Goal: Task Accomplishment & Management: Manage account settings

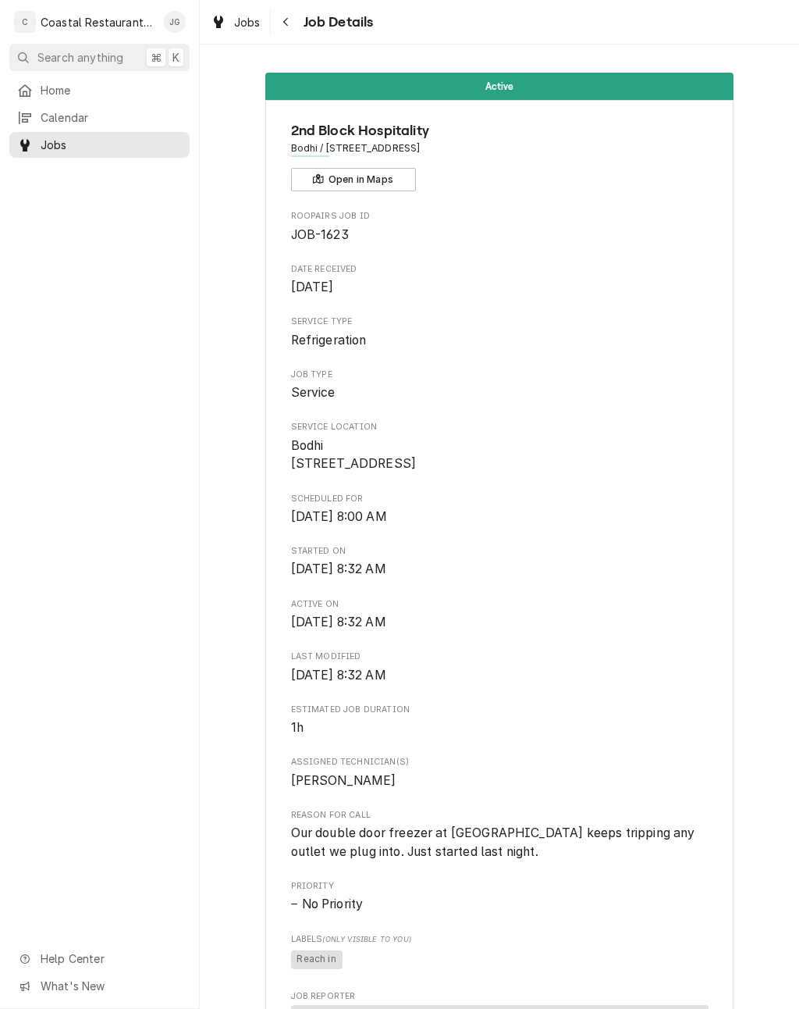
scroll to position [945, 0]
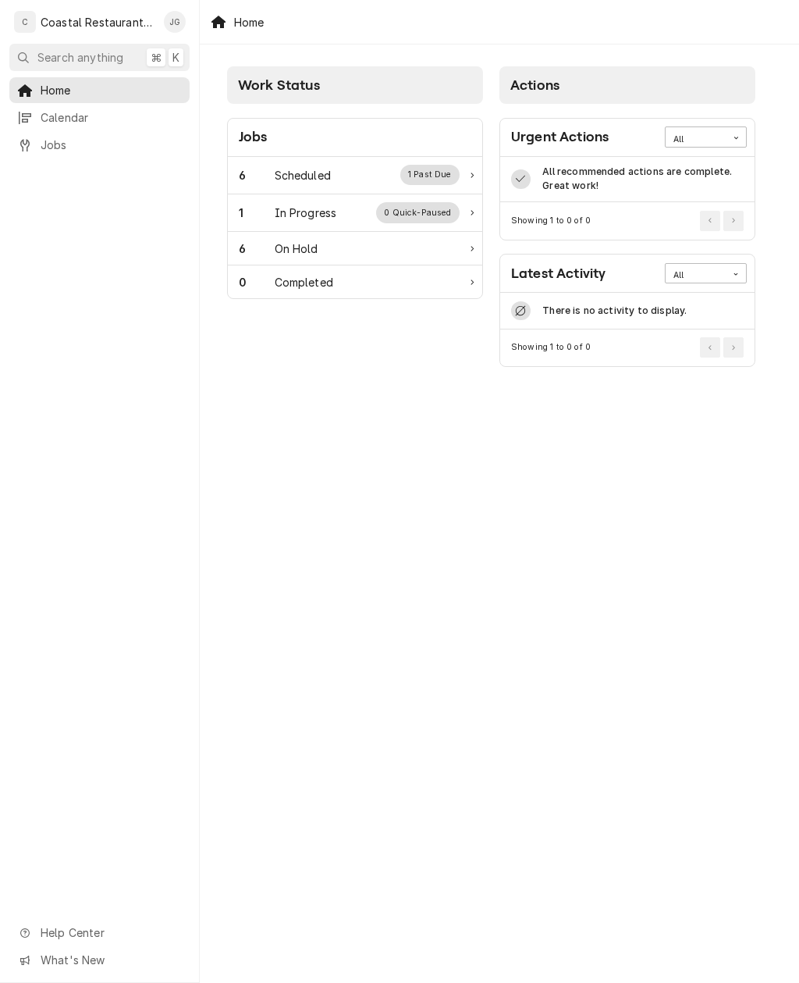
click at [329, 175] on div "Scheduled" at bounding box center [303, 175] width 56 height 16
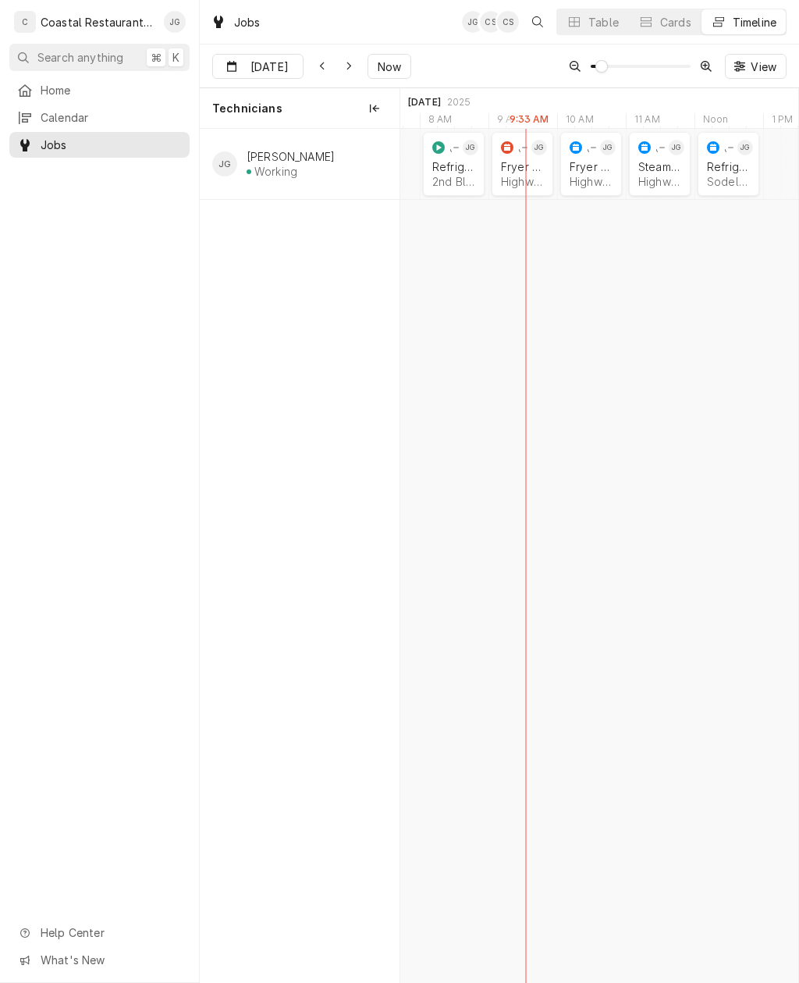
scroll to position [0, 7927]
click at [456, 175] on div "2nd Block Hospitality | Rehoboth Beach, 19971" at bounding box center [459, 181] width 43 height 13
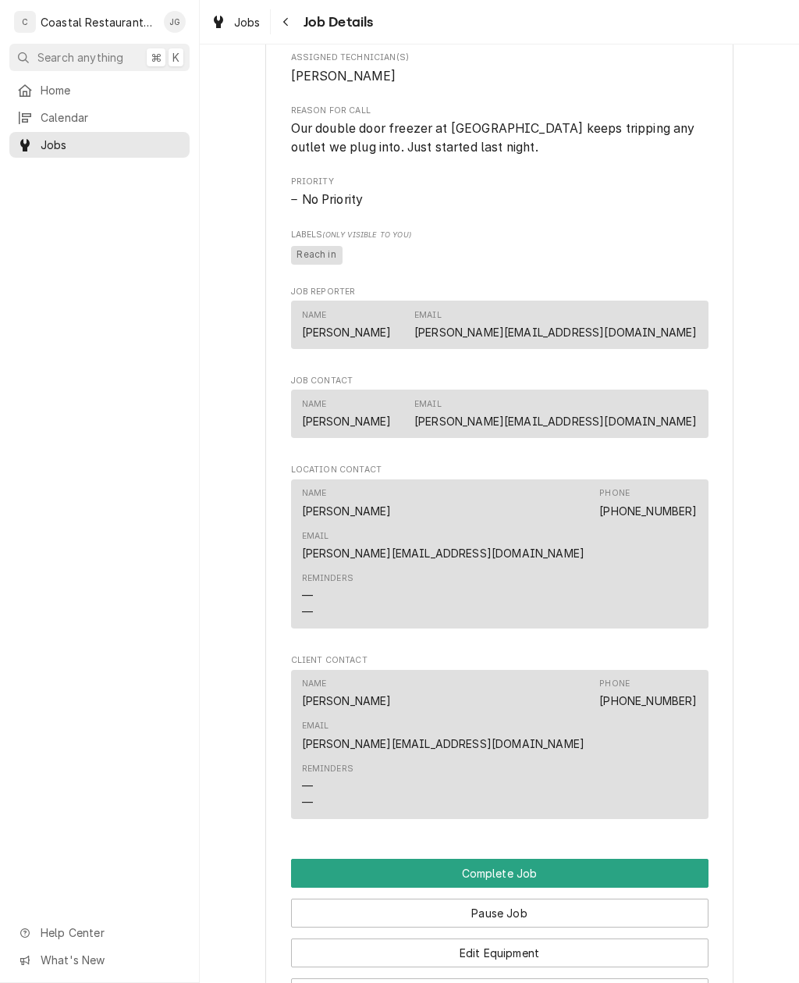
scroll to position [706, 0]
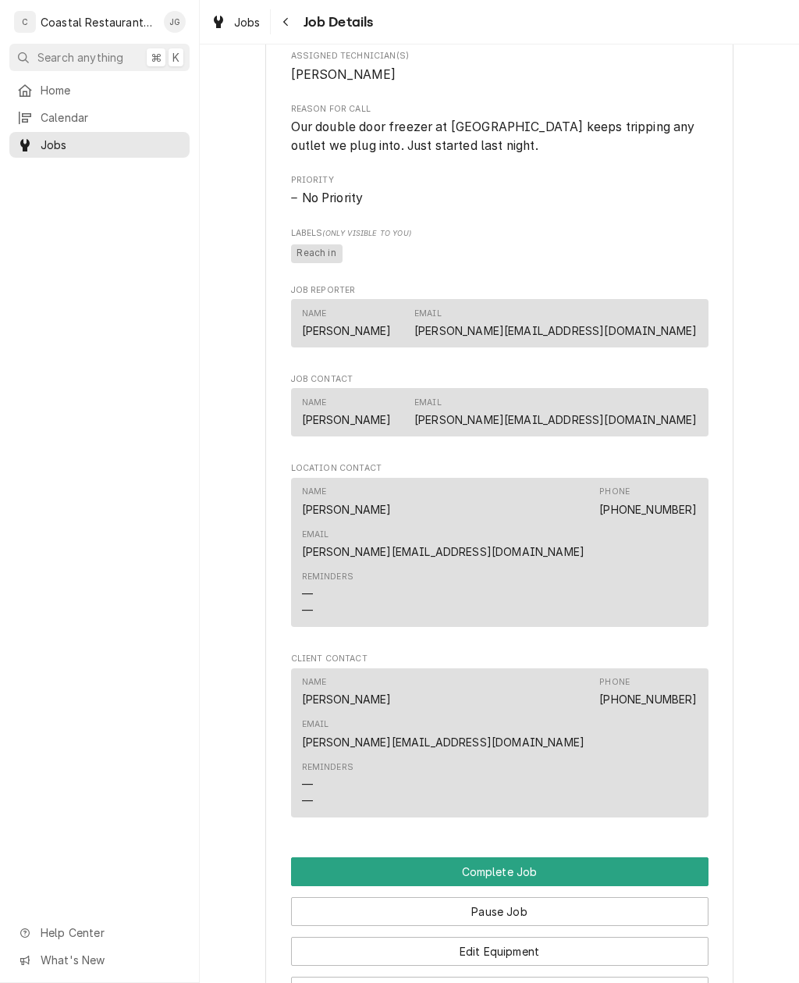
click at [551, 977] on button "Edit Job Summary" at bounding box center [500, 991] width 418 height 29
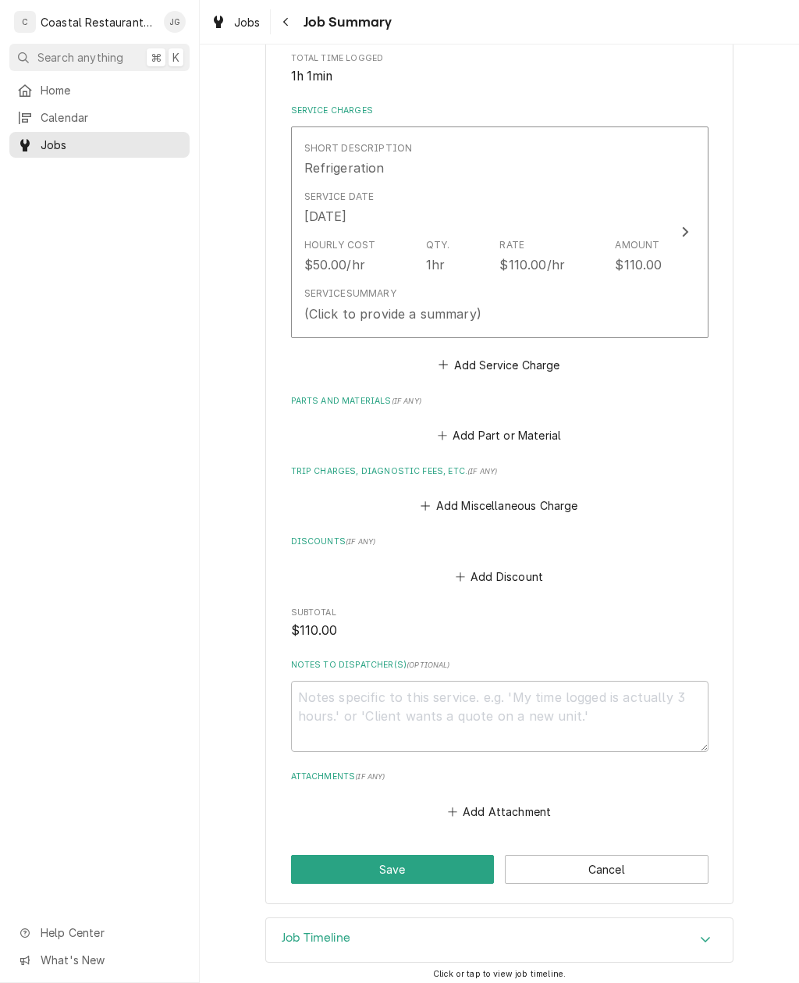
scroll to position [319, 0]
click at [450, 807] on icon "Attachments" at bounding box center [452, 812] width 9 height 11
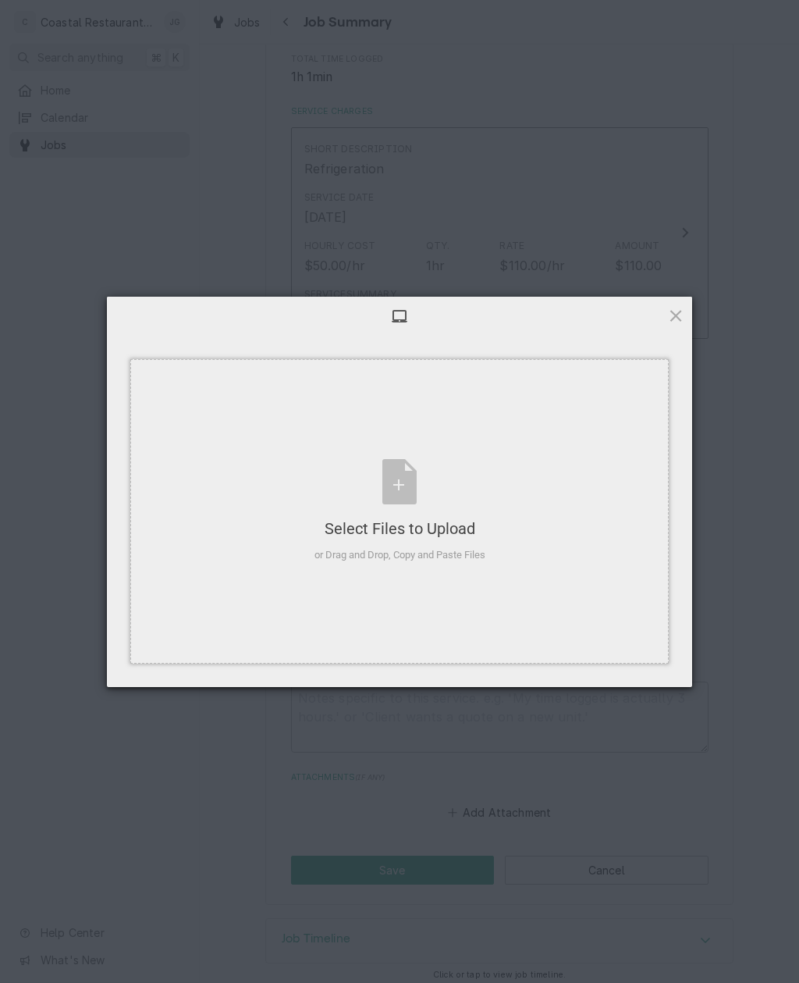
click at [528, 571] on div "Select Files to Upload or Drag and Drop, Copy and Paste Files" at bounding box center [399, 511] width 539 height 304
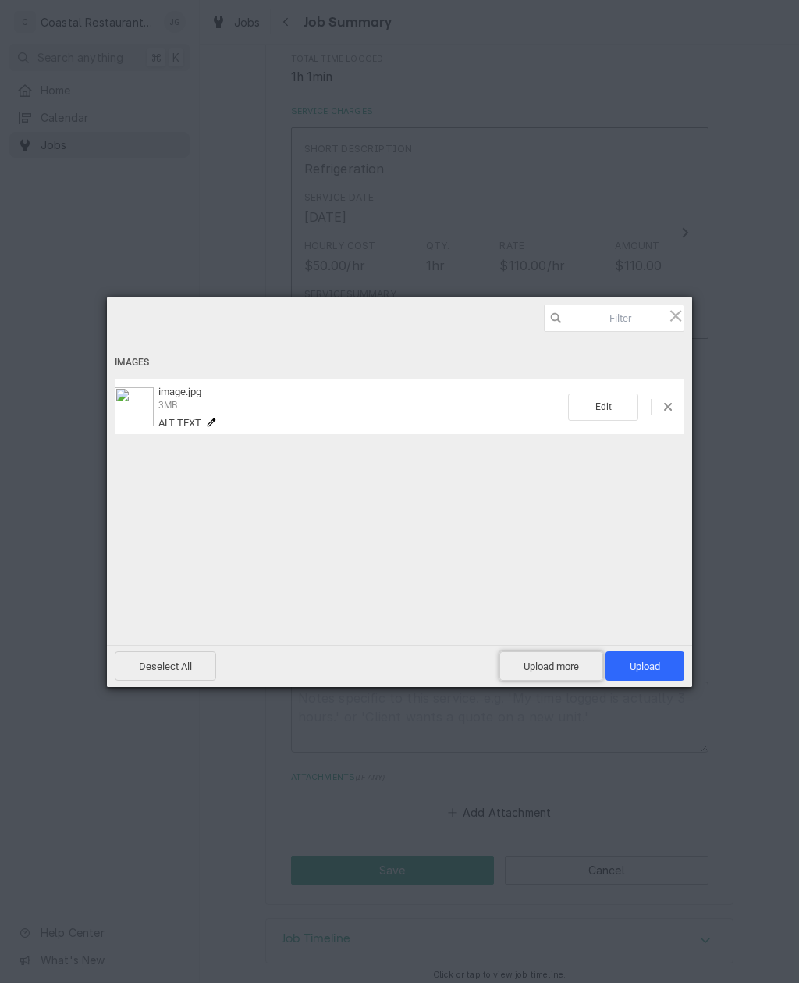
click at [572, 669] on span "Upload more" at bounding box center [552, 666] width 104 height 30
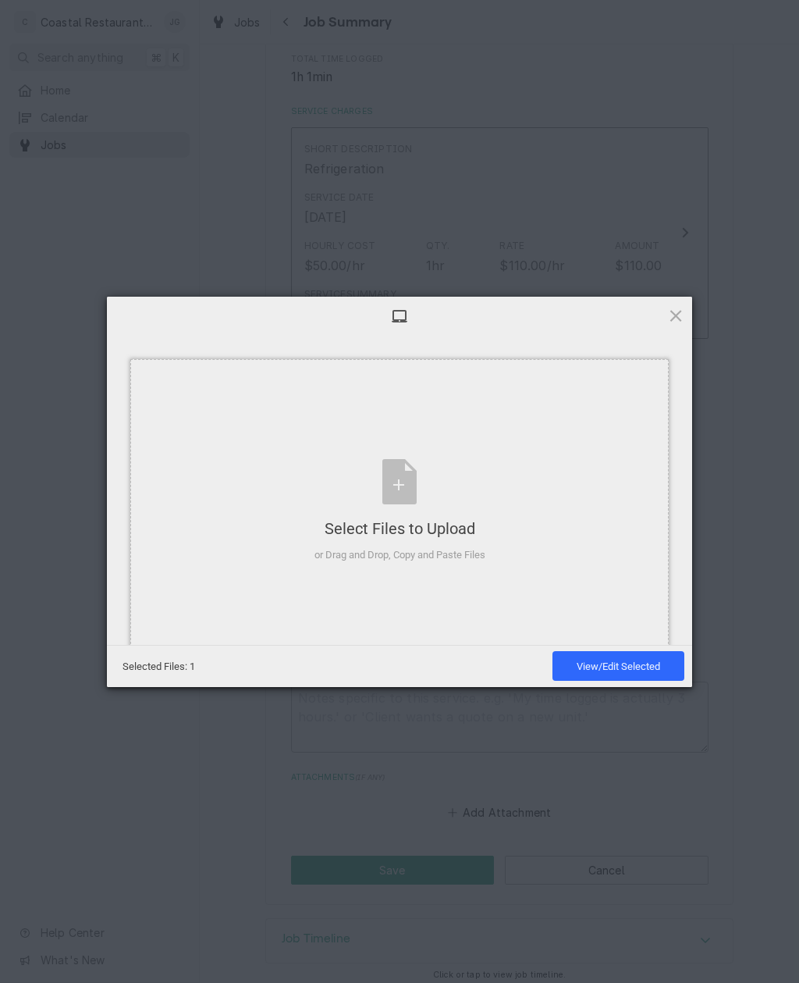
click at [581, 496] on div "Select Files to Upload or Drag and Drop, Copy and Paste Files" at bounding box center [399, 511] width 539 height 304
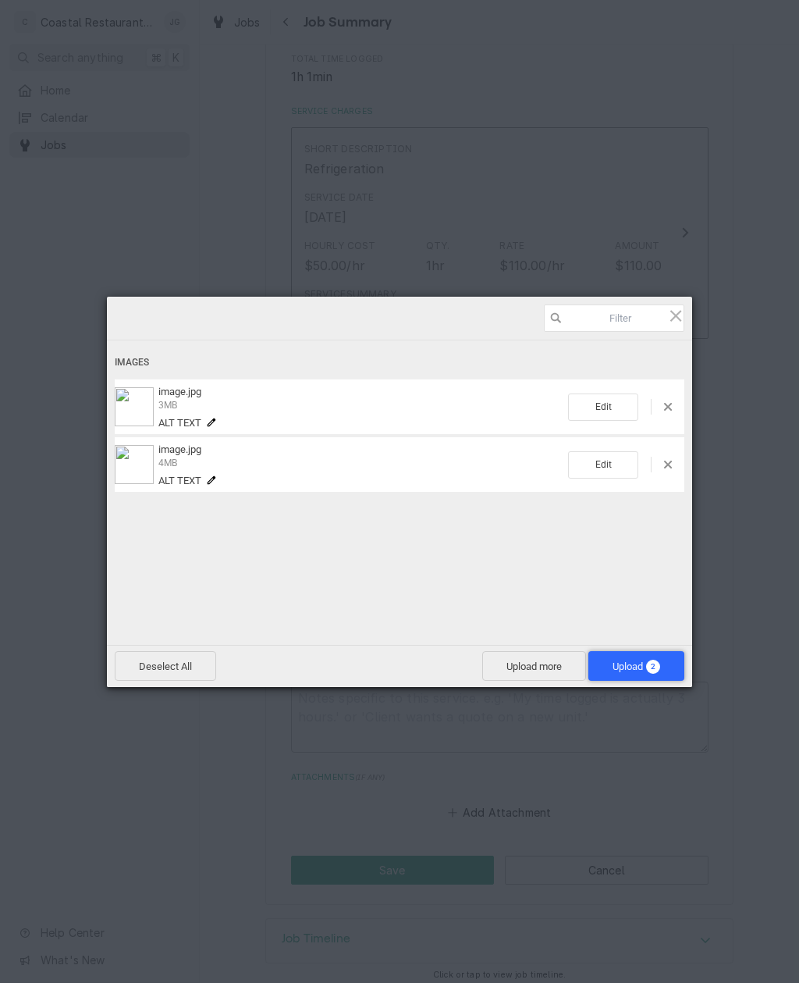
click at [654, 671] on span "2" at bounding box center [653, 667] width 14 height 14
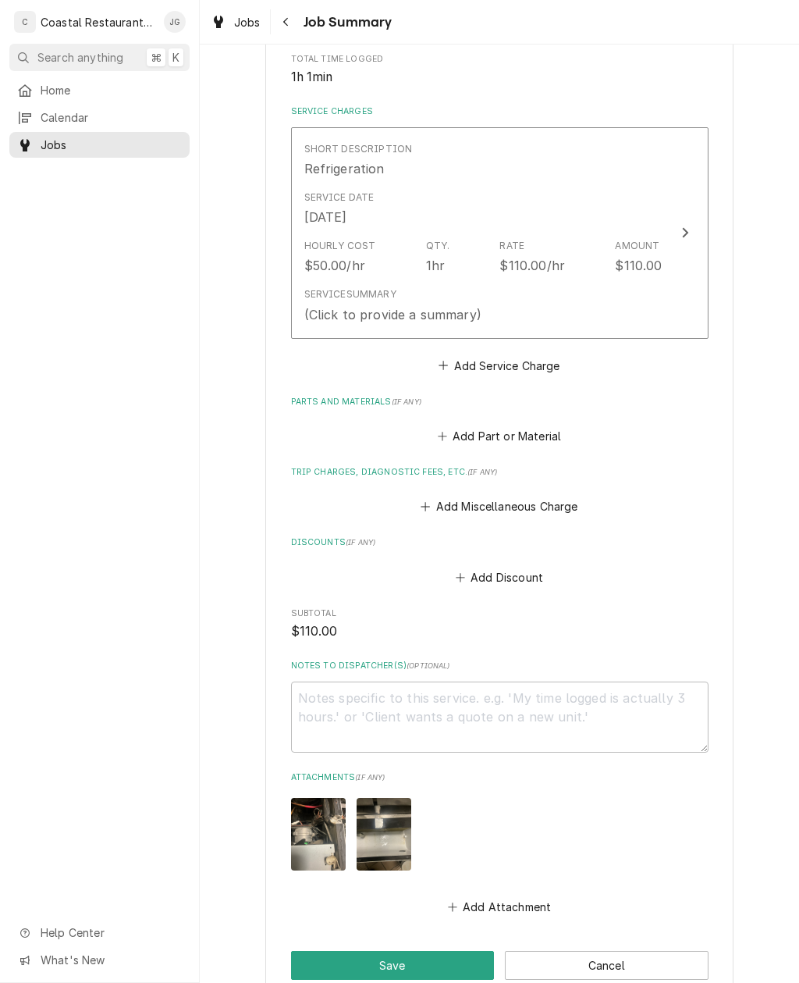
click at [416, 951] on button "Save" at bounding box center [393, 965] width 204 height 29
type textarea "x"
